Goal: Task Accomplishment & Management: Complete application form

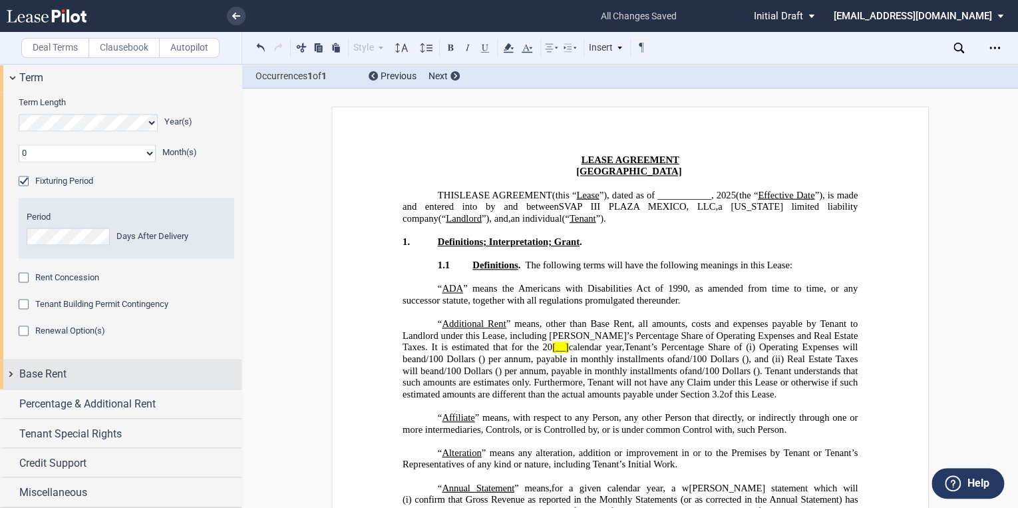
scroll to position [3313, 0]
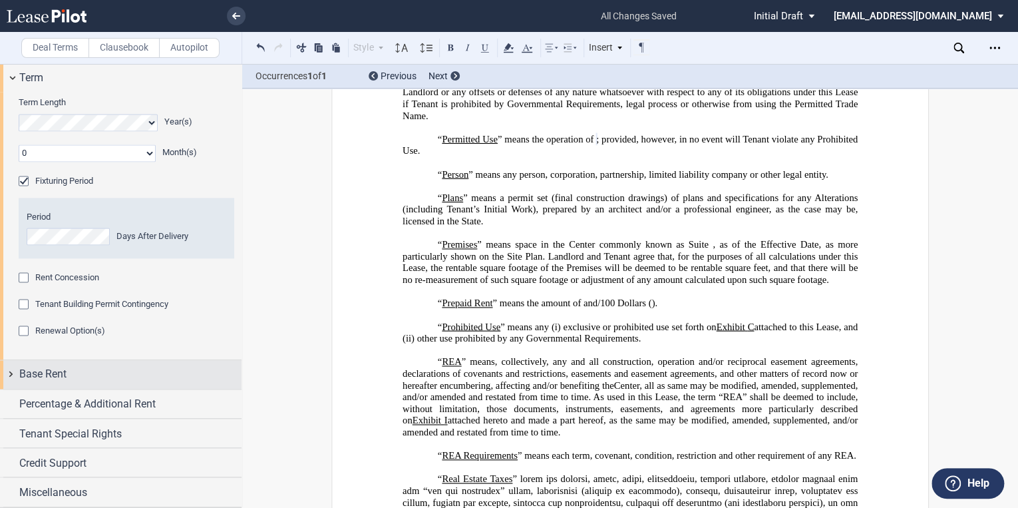
click at [56, 374] on span "Base Rent" at bounding box center [42, 374] width 47 height 16
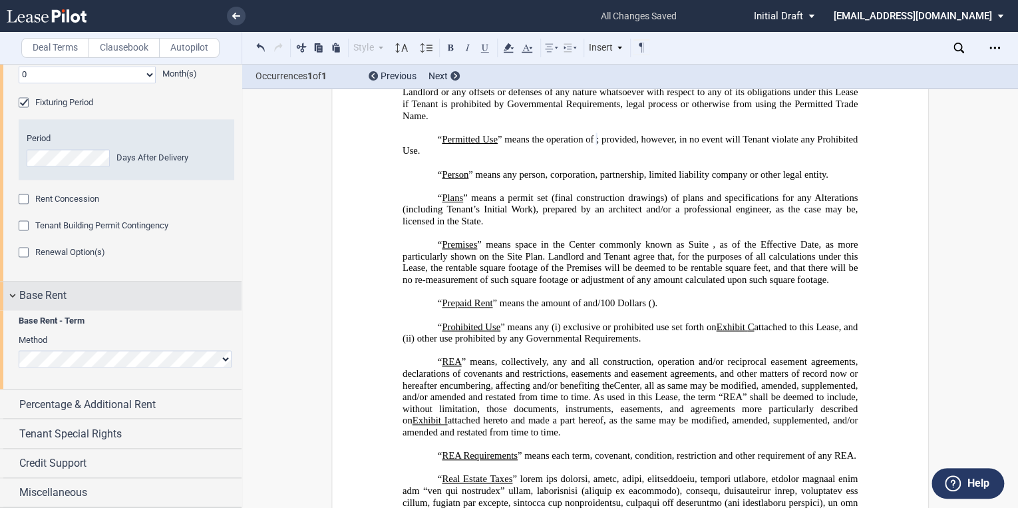
scroll to position [1075, 0]
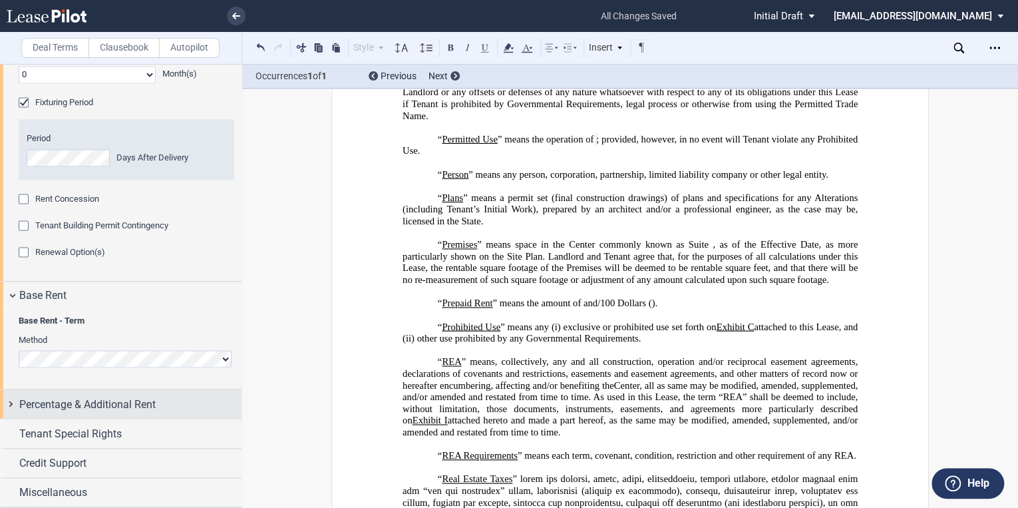
click at [63, 408] on span "Percentage & Additional Rent" at bounding box center [87, 404] width 136 height 16
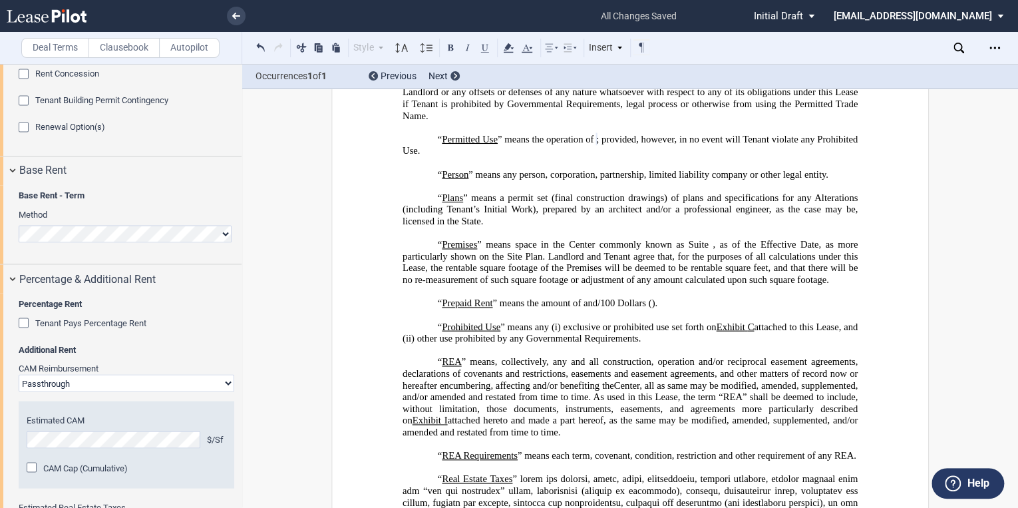
scroll to position [969, 0]
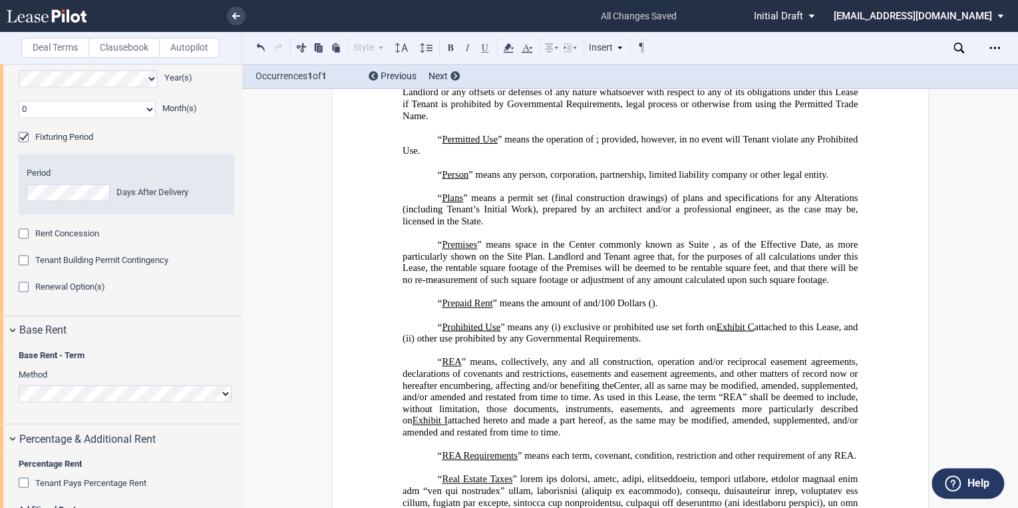
click at [194, 65] on label "Term Length" at bounding box center [127, 59] width 216 height 12
click at [146, 118] on select "0 1 2 3 4 5 6 7 8 9 10 11" at bounding box center [87, 108] width 137 height 17
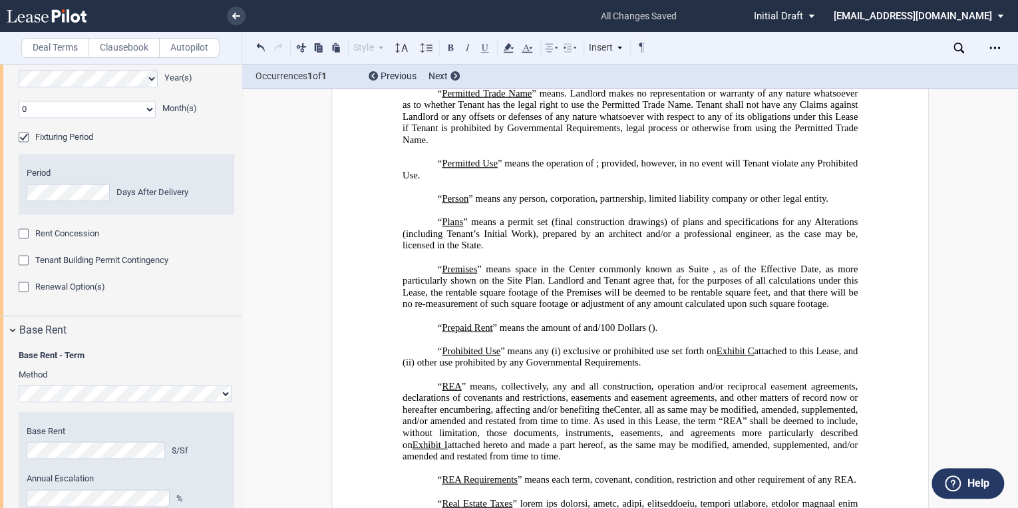
click at [146, 118] on select "0 1 2 3 4 5 6 7 8 9 10 11" at bounding box center [87, 108] width 137 height 17
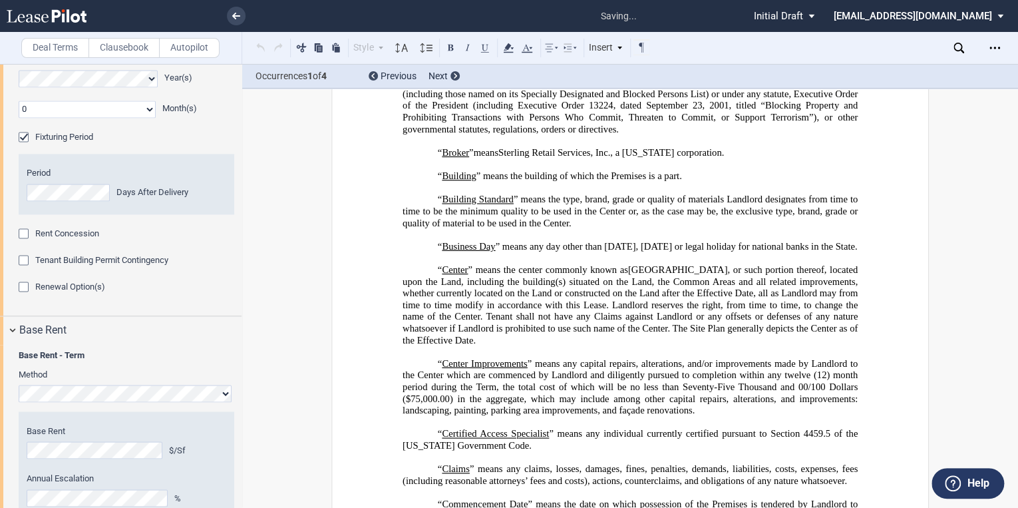
scroll to position [459, 0]
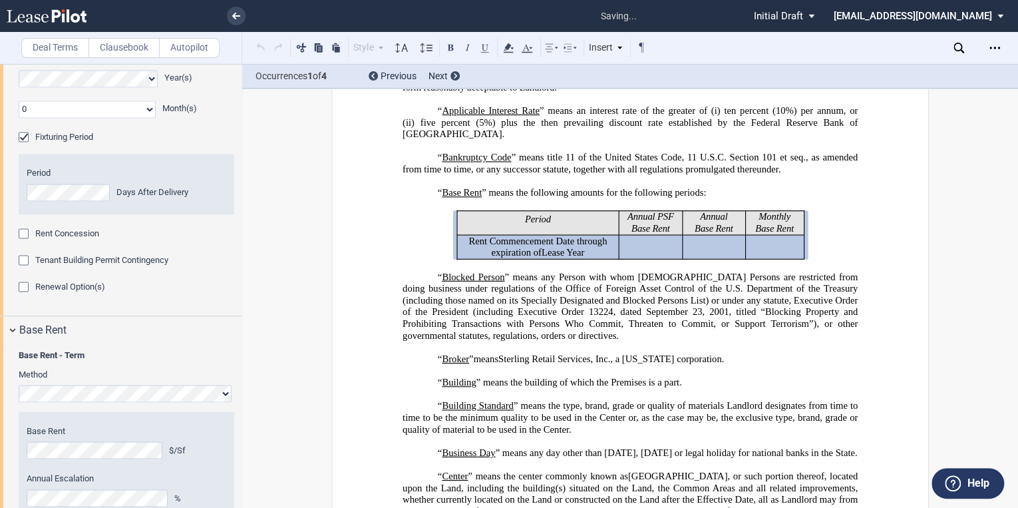
select select "number:4"
click at [19, 118] on select "0 1 2 3 4 5 6 7 8 9 10 11" at bounding box center [87, 108] width 137 height 17
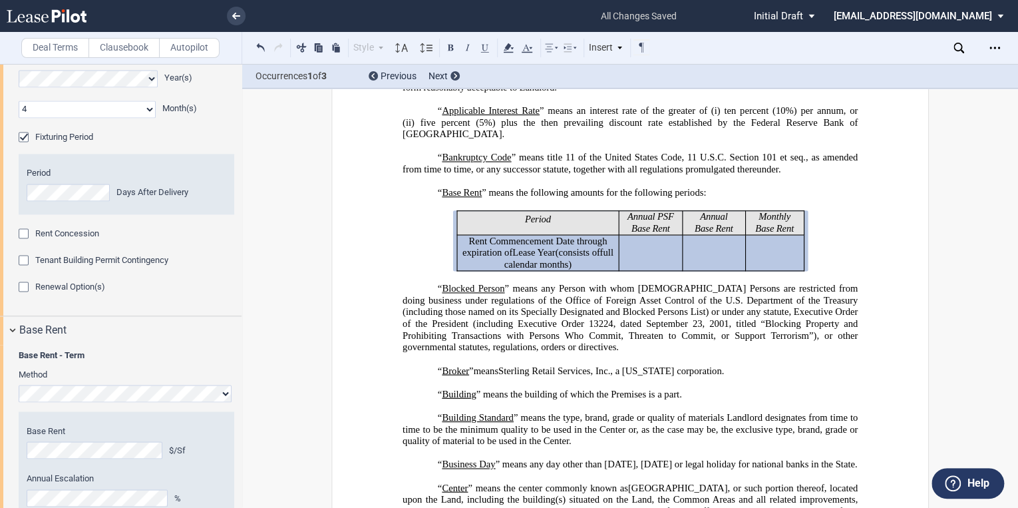
click at [26, 145] on div "Fixturing Period" at bounding box center [25, 138] width 13 height 13
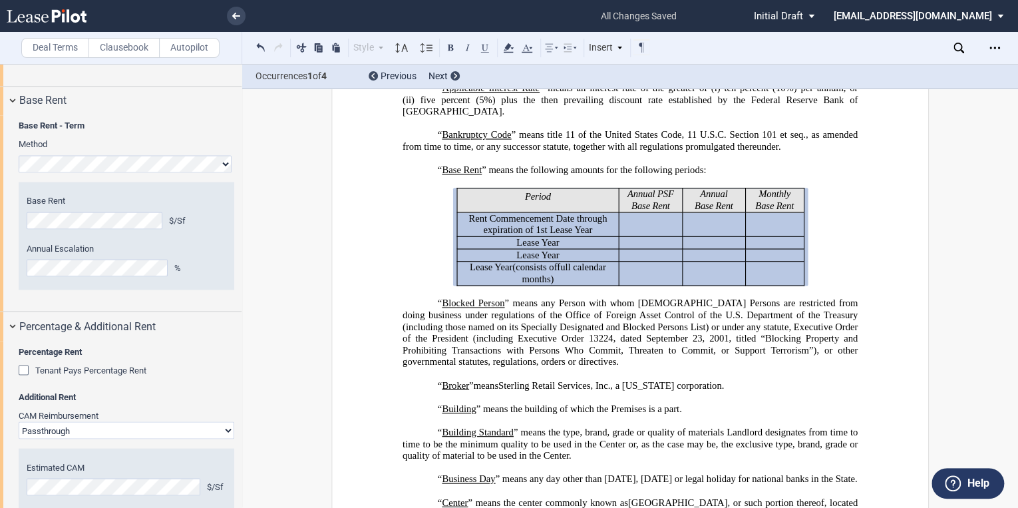
scroll to position [1288, 0]
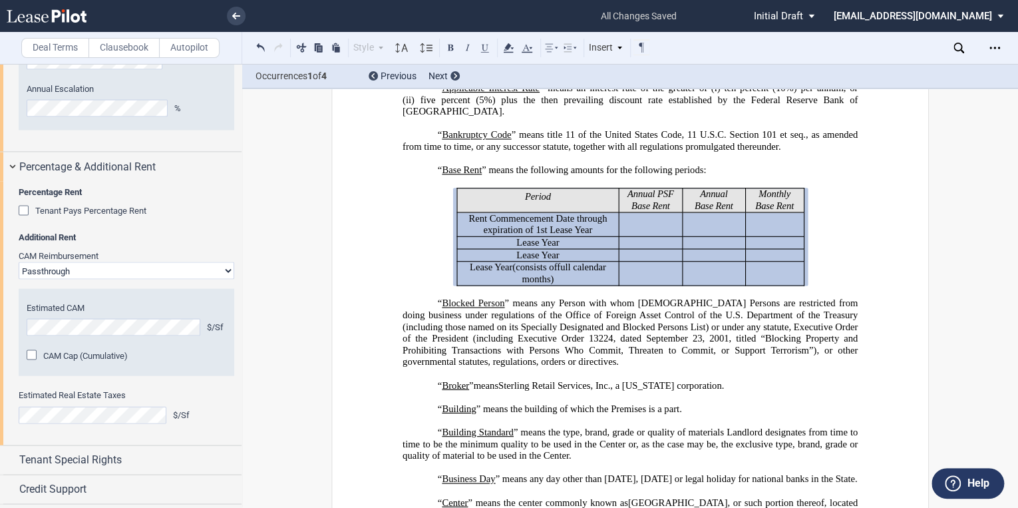
click at [28, 218] on div "Tenant Pays Percentage Rent" at bounding box center [25, 211] width 13 height 13
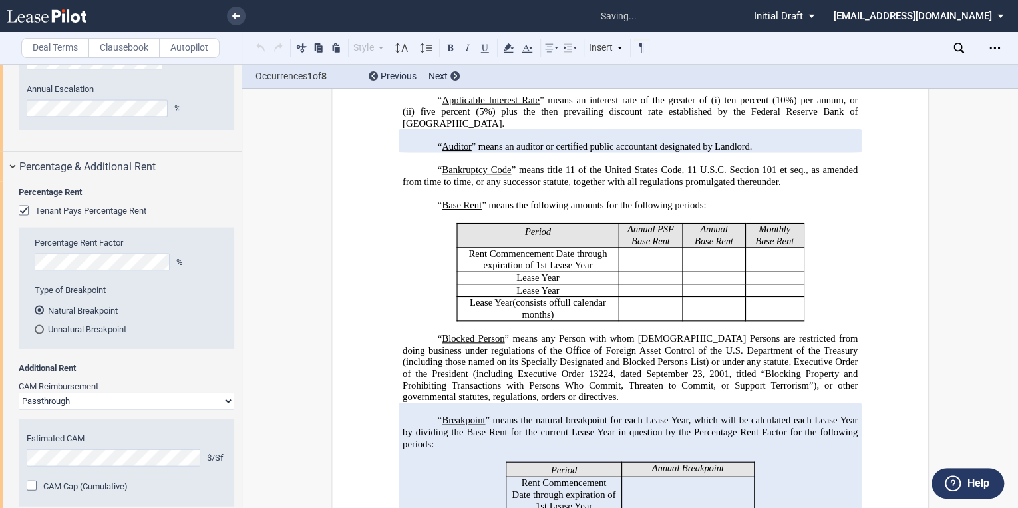
click at [26, 218] on div "Tenant Pays Percentage Rent" at bounding box center [25, 211] width 13 height 13
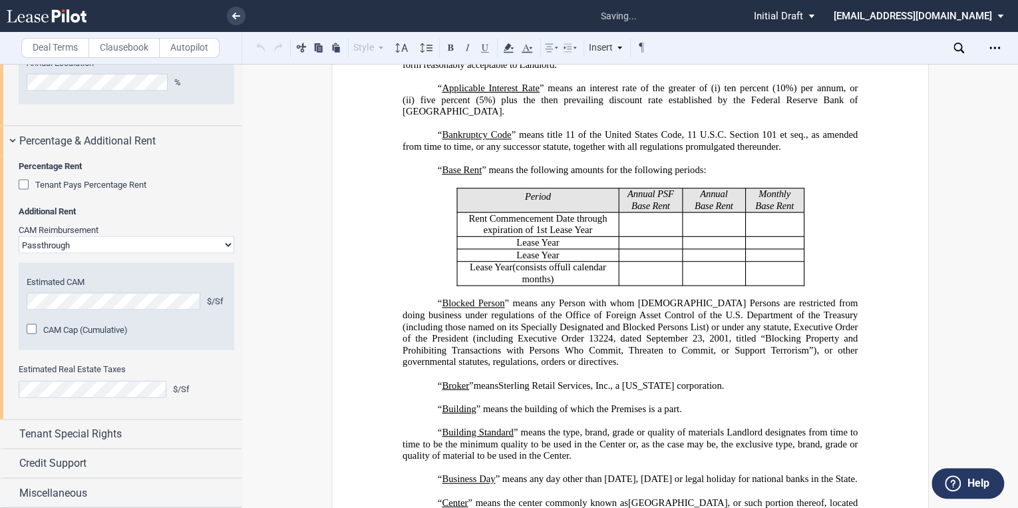
scroll to position [1386, 0]
click at [21, 188] on div "Tenant Pays Percentage Rent" at bounding box center [25, 185] width 13 height 13
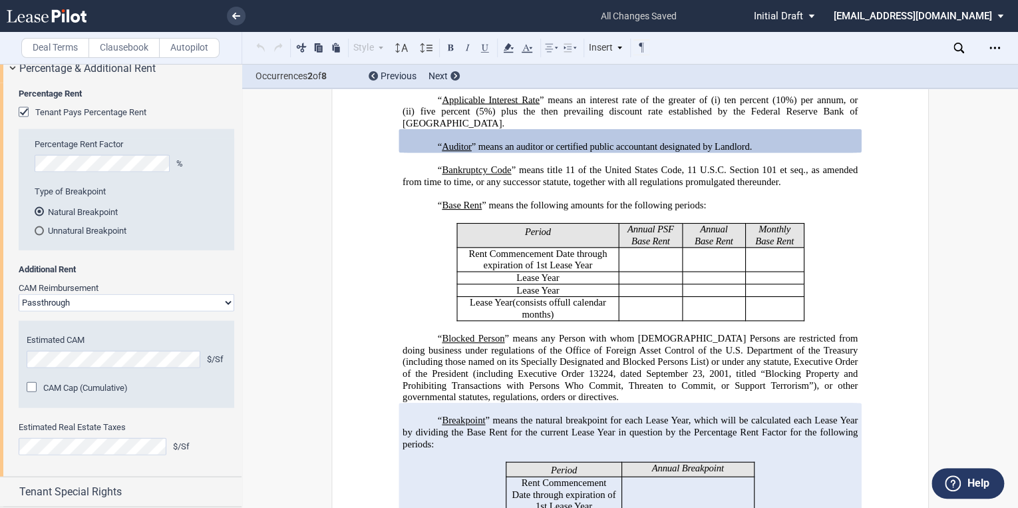
click at [21, 120] on div "Tenant Pays Percentage Rent" at bounding box center [25, 113] width 13 height 13
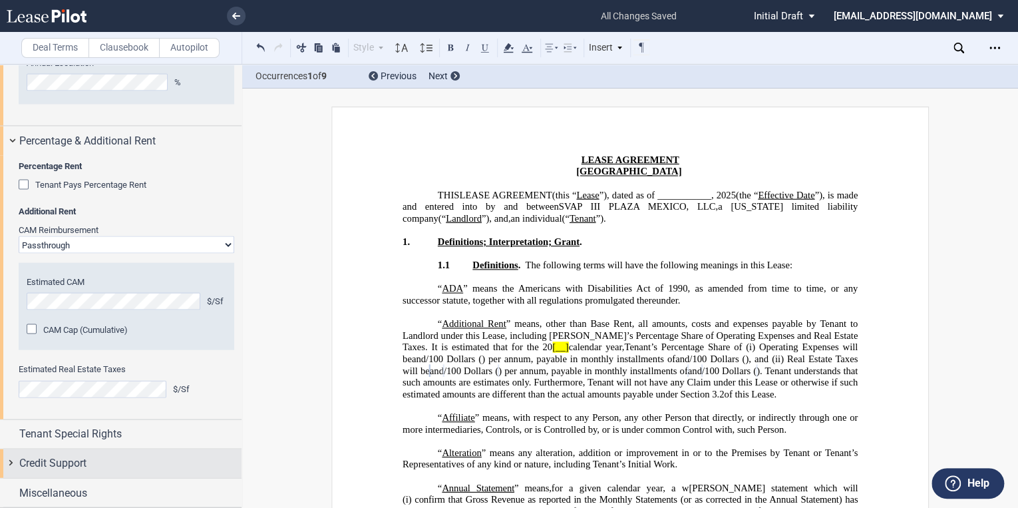
click at [51, 462] on span "Credit Support" at bounding box center [52, 462] width 67 height 16
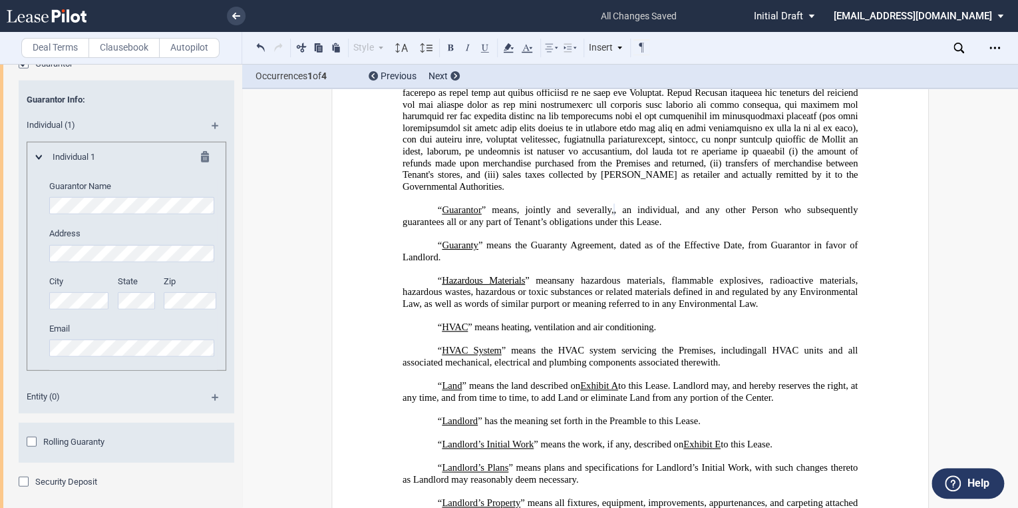
scroll to position [1737, 0]
click at [213, 140] on md-icon at bounding box center [221, 132] width 18 height 16
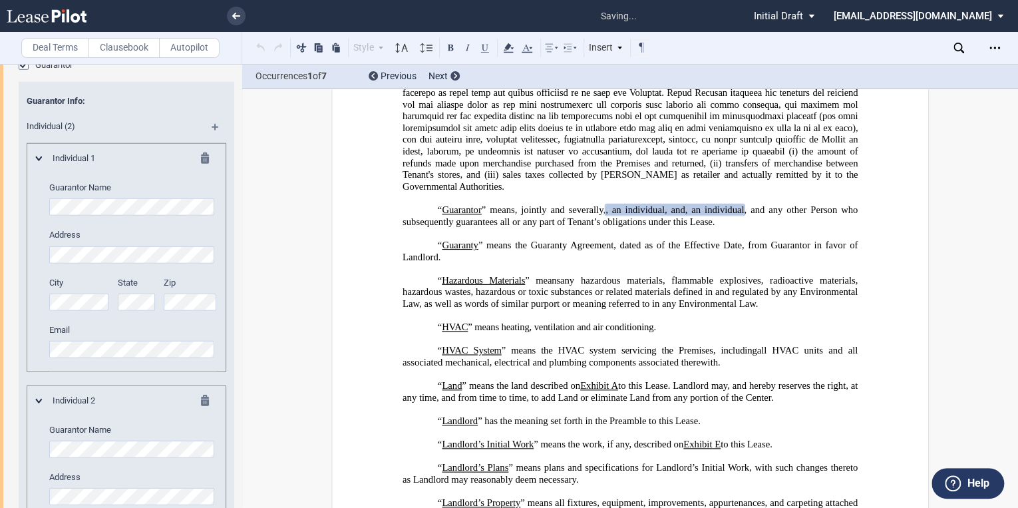
scroll to position [2003, 0]
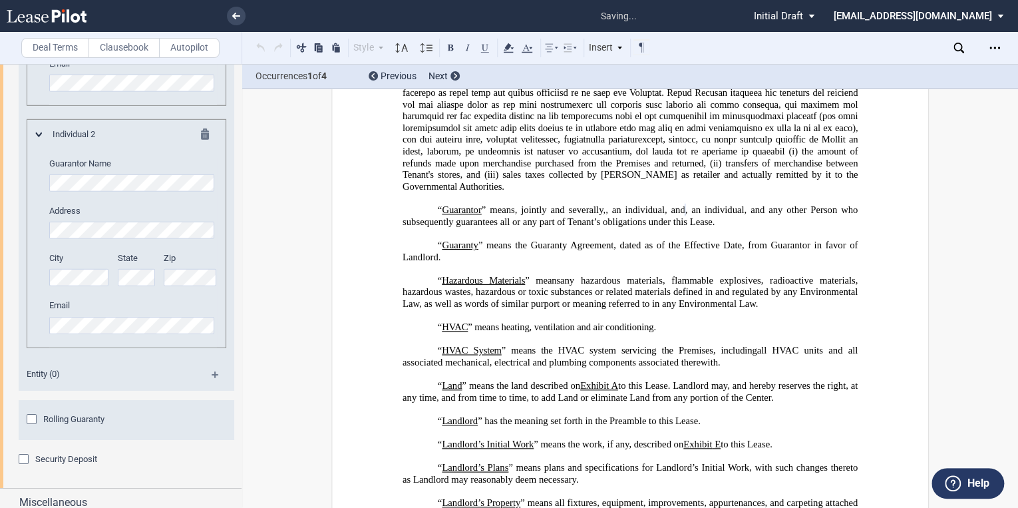
drag, startPoint x: 1014, startPoint y: 87, endPoint x: 1017, endPoint y: 98, distance: 11.6
click at [1015, 131] on div "Deal Terms Clausebook Autopilot Style Normal 8pt 9pt 10pt 10.5pt 11pt 12pt 14pt…" at bounding box center [509, 286] width 1018 height 444
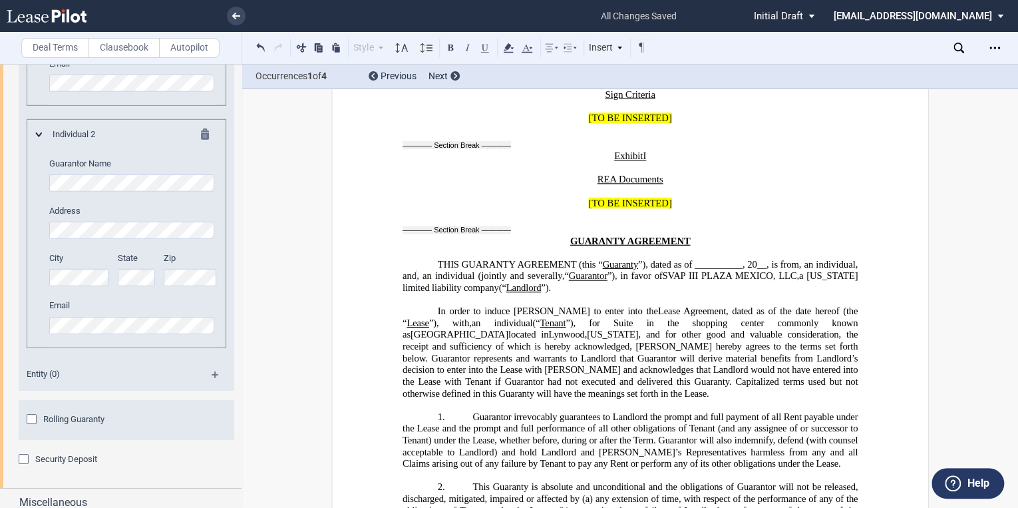
scroll to position [34098, 0]
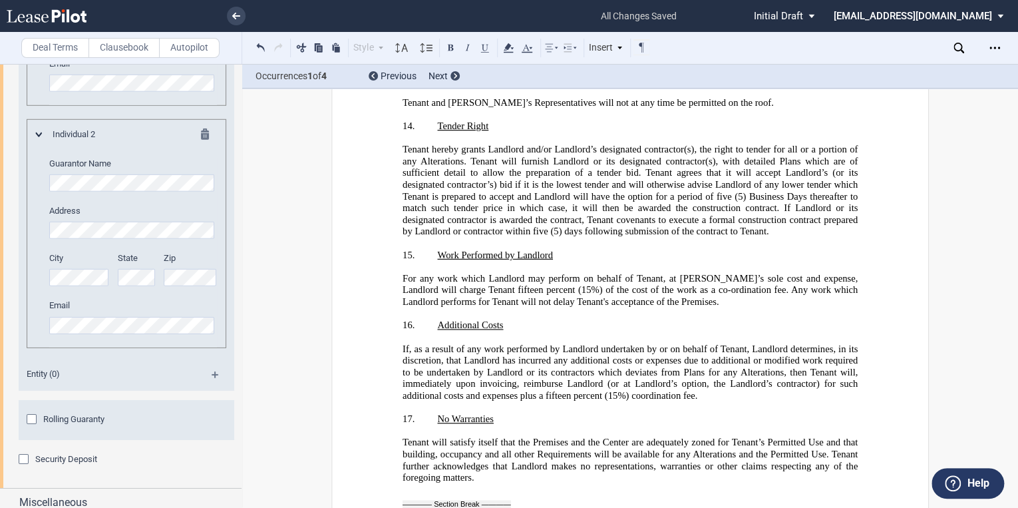
click at [202, 144] on md-icon at bounding box center [209, 136] width 16 height 16
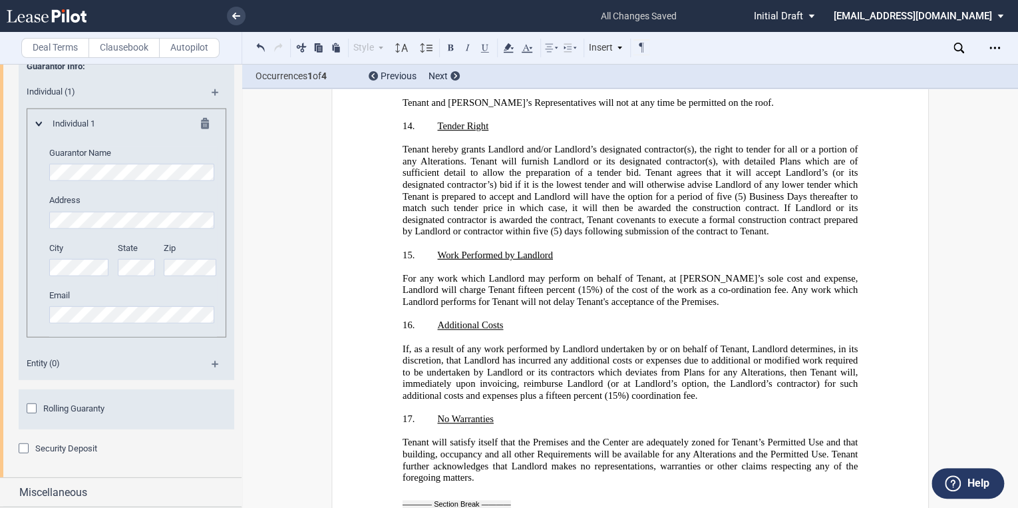
scroll to position [1843, 0]
click at [201, 126] on md-icon at bounding box center [209, 126] width 16 height 16
